Goal: Information Seeking & Learning: Learn about a topic

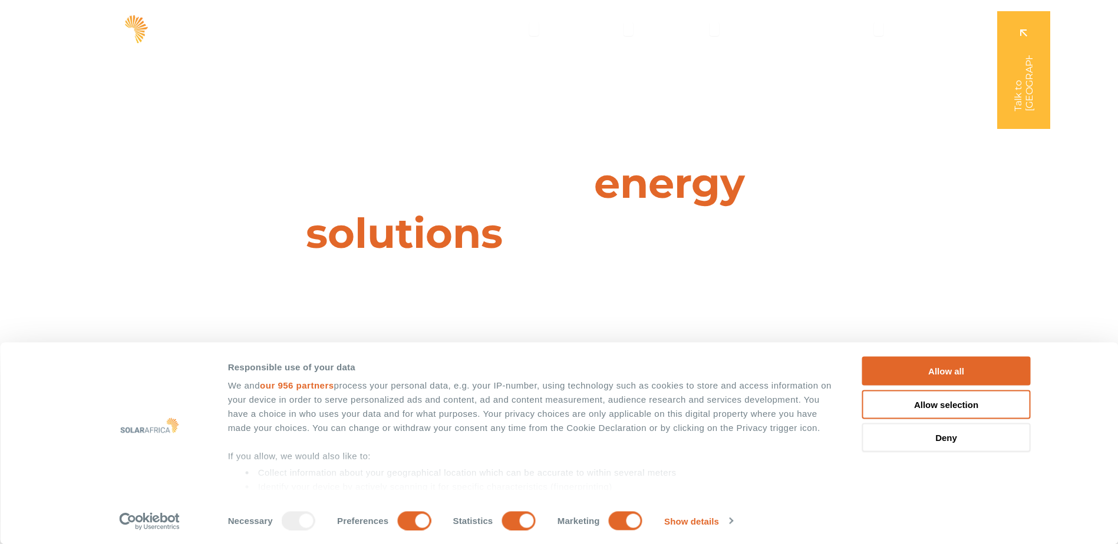
click at [437, 239] on span "energy solutions" at bounding box center [525, 208] width 439 height 101
drag, startPoint x: 932, startPoint y: 436, endPoint x: 701, endPoint y: 352, distance: 246.2
click at [932, 436] on button "Deny" at bounding box center [946, 438] width 169 height 29
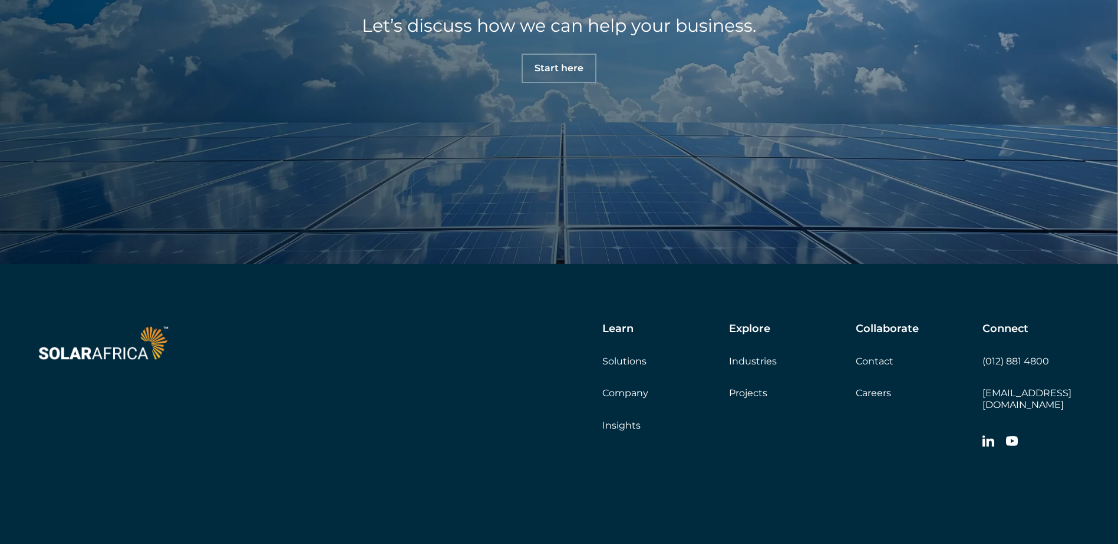
scroll to position [4150, 0]
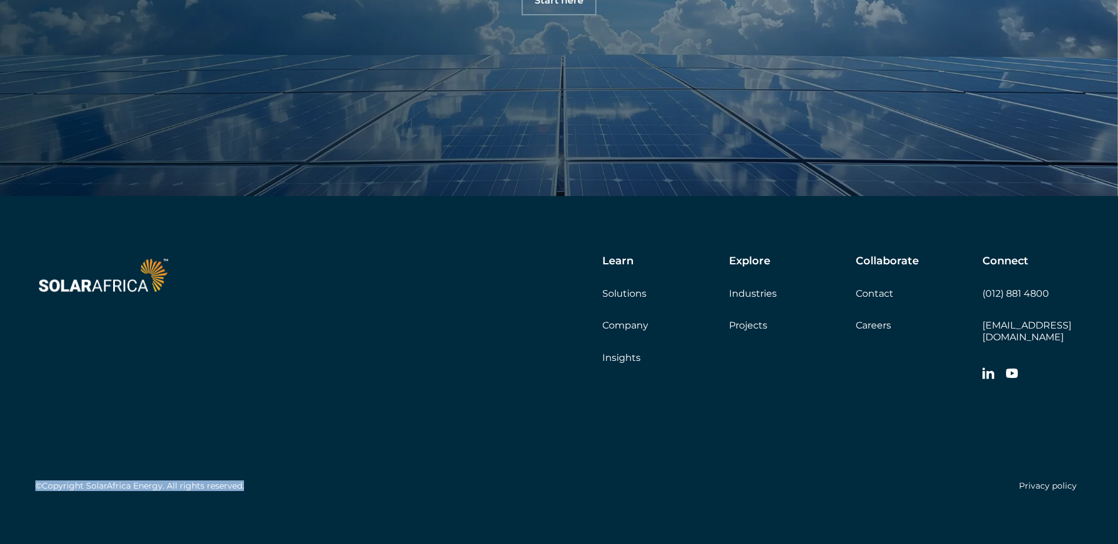
drag, startPoint x: 38, startPoint y: 470, endPoint x: 263, endPoint y: 481, distance: 224.8
click at [262, 481] on div "©Copyright SolarAfrica Energy. All rights reserved. Privacy policy" at bounding box center [558, 442] width 1047 height 110
drag, startPoint x: 263, startPoint y: 481, endPoint x: 261, endPoint y: 493, distance: 11.3
click at [261, 493] on div "Learn Solutions Company Insights Explore Industries Projects Collaborate Contac…" at bounding box center [559, 376] width 1118 height 360
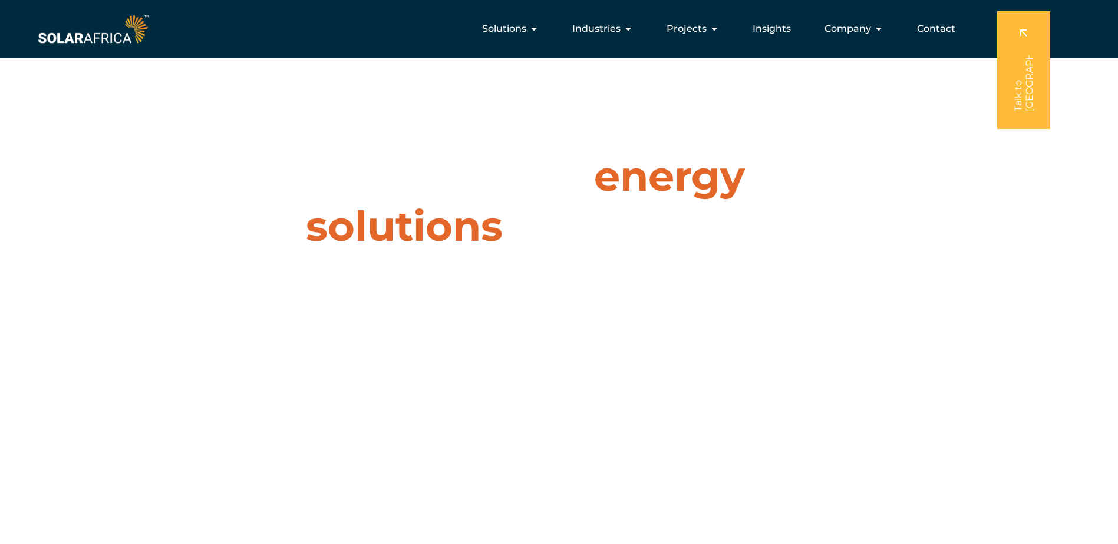
scroll to position [0, 0]
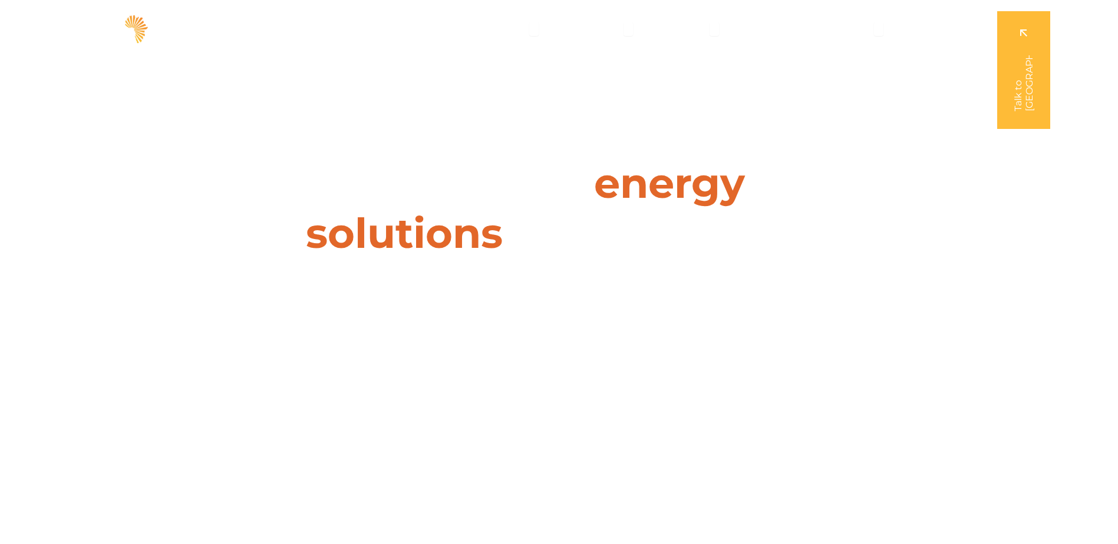
drag, startPoint x: 369, startPoint y: 171, endPoint x: 853, endPoint y: 225, distance: 486.7
click at [853, 224] on div "Leaders in energy solutions for businesses " (Required) " indicates required fi…" at bounding box center [558, 272] width 1118 height 544
drag, startPoint x: 853, startPoint y: 225, endPoint x: 829, endPoint y: 253, distance: 37.2
click at [829, 253] on div "Leaders in energy solutions for businesses " (Required) " indicates required fi…" at bounding box center [558, 272] width 1118 height 544
